Goal: Transaction & Acquisition: Purchase product/service

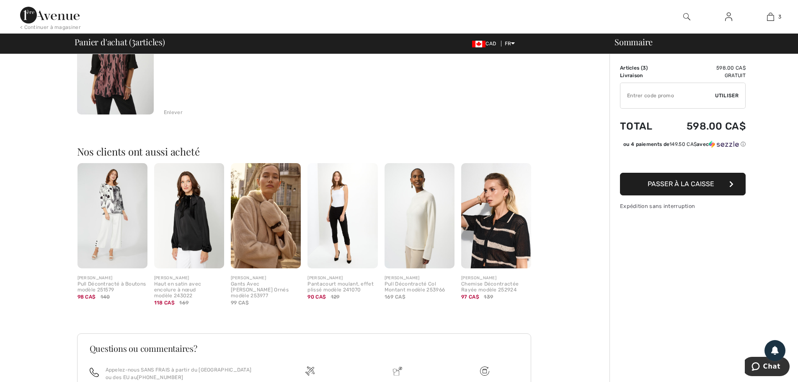
scroll to position [469, 0]
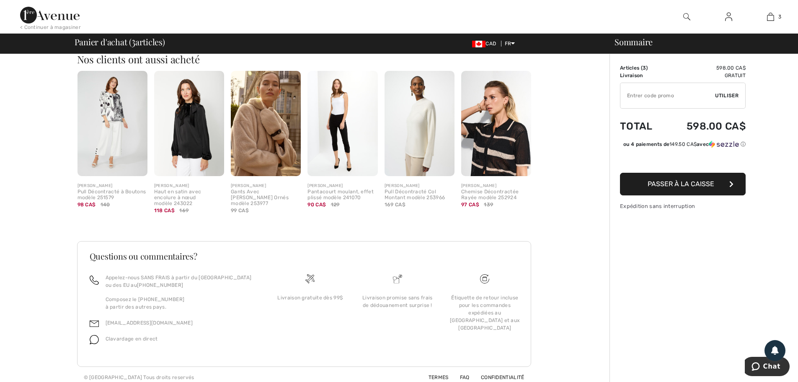
click at [201, 141] on img at bounding box center [189, 123] width 70 height 105
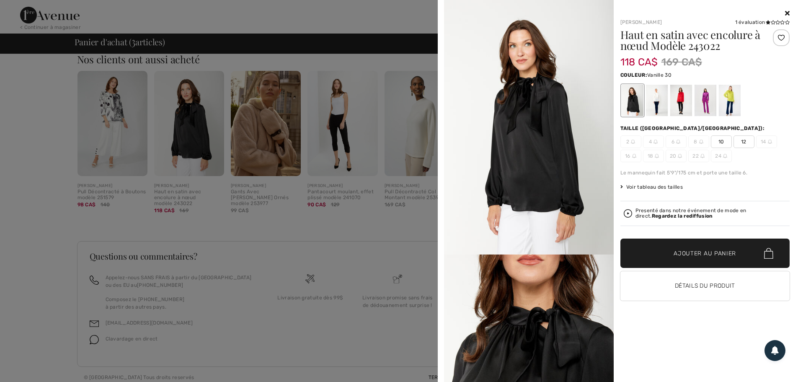
click at [651, 96] on div at bounding box center [656, 100] width 22 height 31
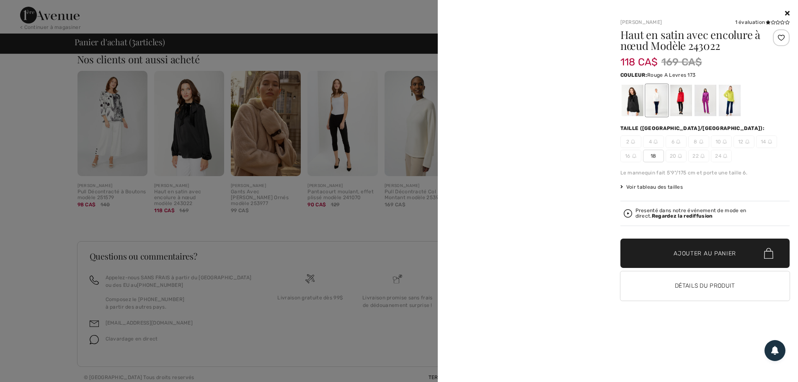
click at [679, 98] on div at bounding box center [681, 100] width 22 height 31
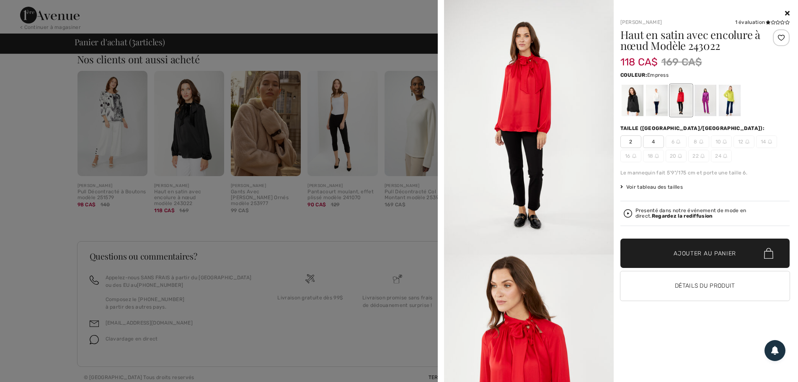
click at [701, 101] on div at bounding box center [705, 100] width 22 height 31
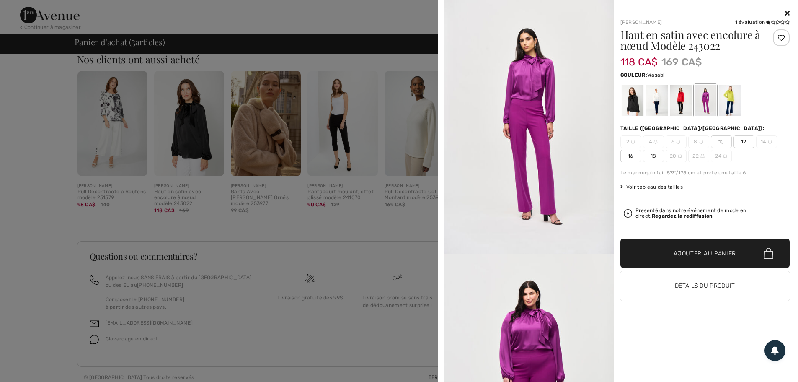
click at [731, 101] on div at bounding box center [729, 100] width 22 height 31
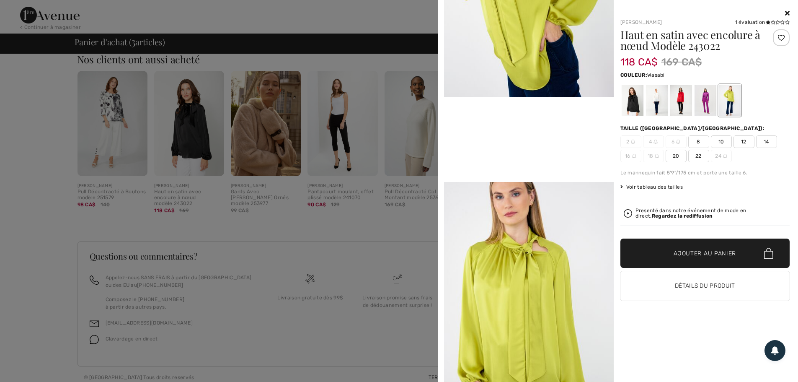
scroll to position [461, 0]
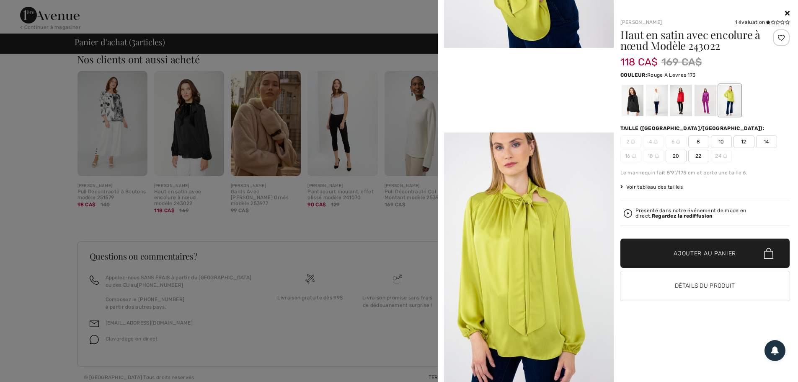
click at [685, 95] on div at bounding box center [681, 100] width 22 height 31
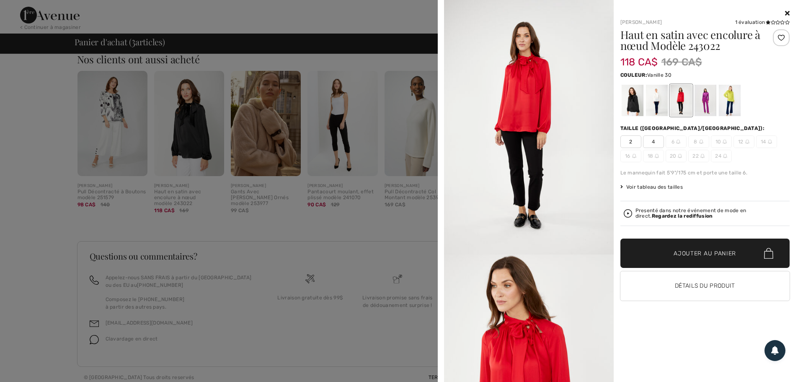
click at [656, 102] on div at bounding box center [656, 100] width 22 height 31
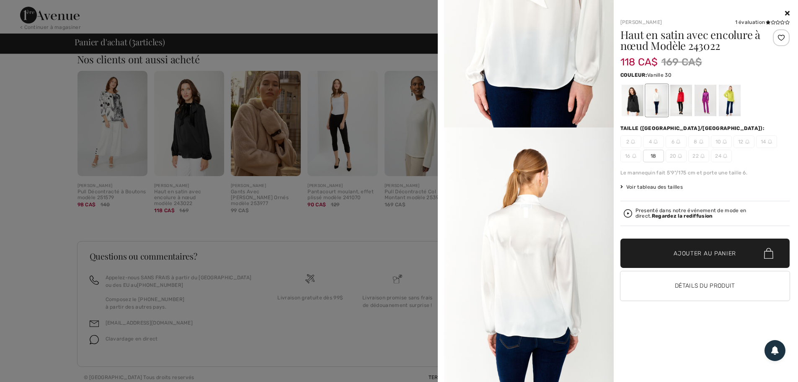
scroll to position [921, 0]
click at [652, 155] on span "18" at bounding box center [653, 156] width 21 height 13
click at [711, 247] on span "✔ Ajouté au panier Ajouter au panier" at bounding box center [705, 252] width 170 height 29
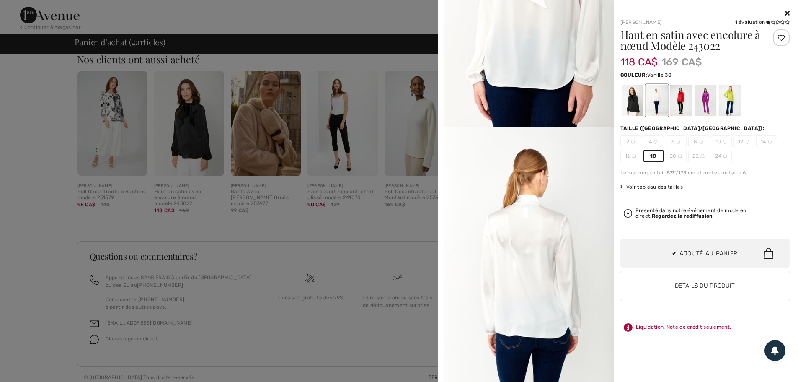
scroll to position [71, 0]
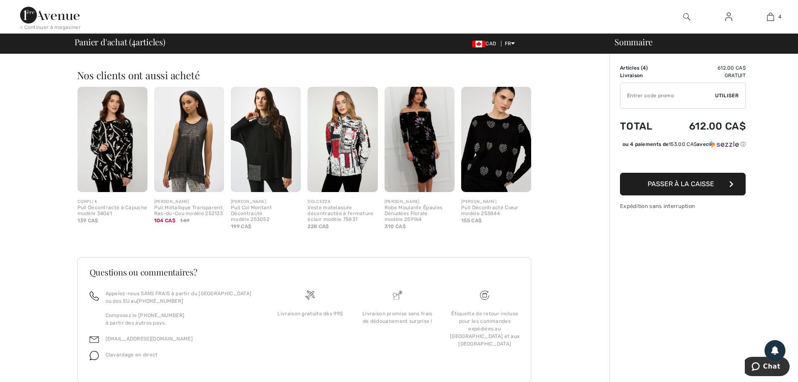
click at [504, 150] on img at bounding box center [496, 139] width 70 height 105
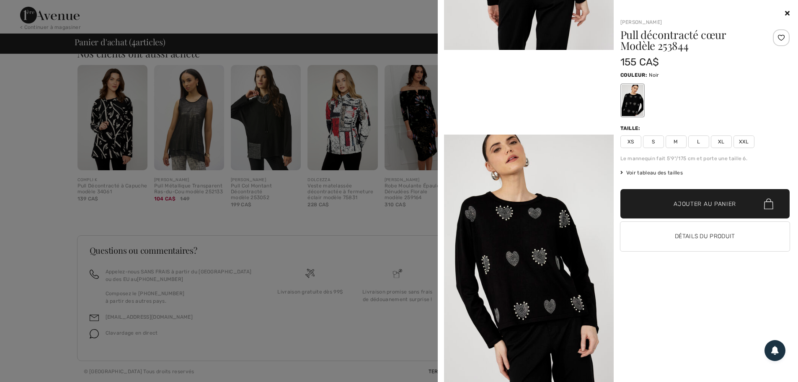
scroll to position [249, 0]
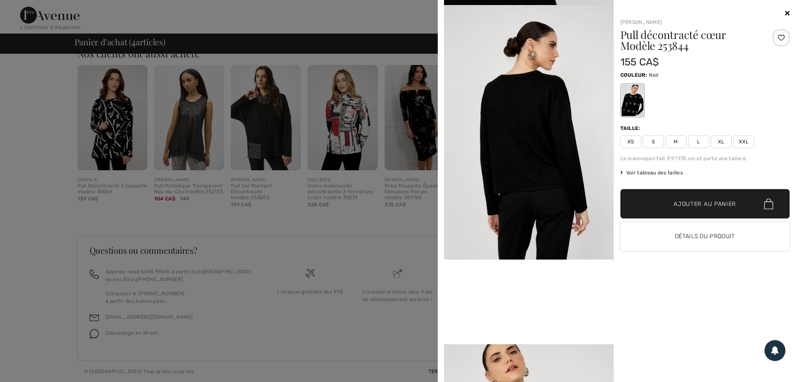
click at [789, 11] on icon at bounding box center [787, 13] width 5 height 7
